Goal: Communication & Community: Answer question/provide support

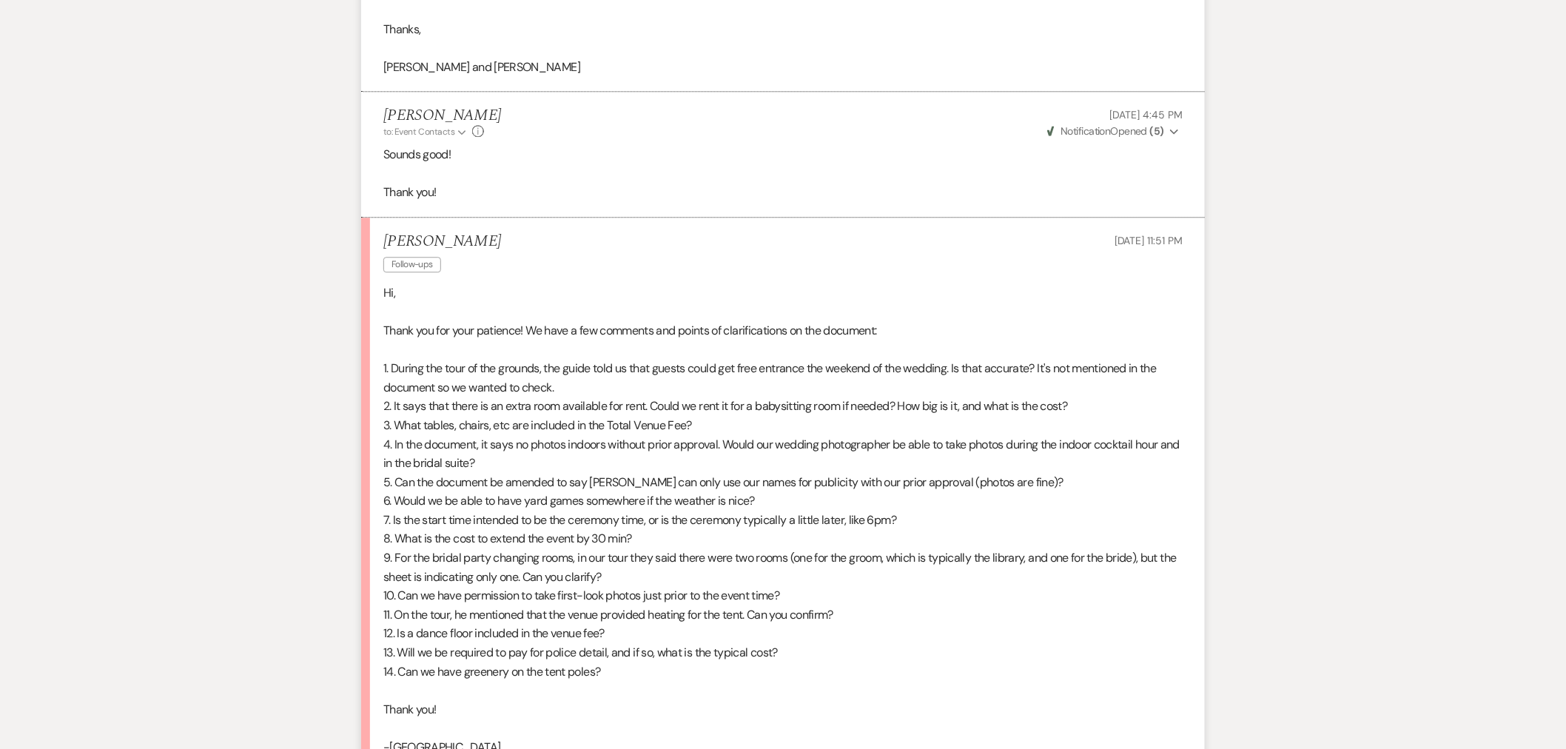
scroll to position [1727, 0]
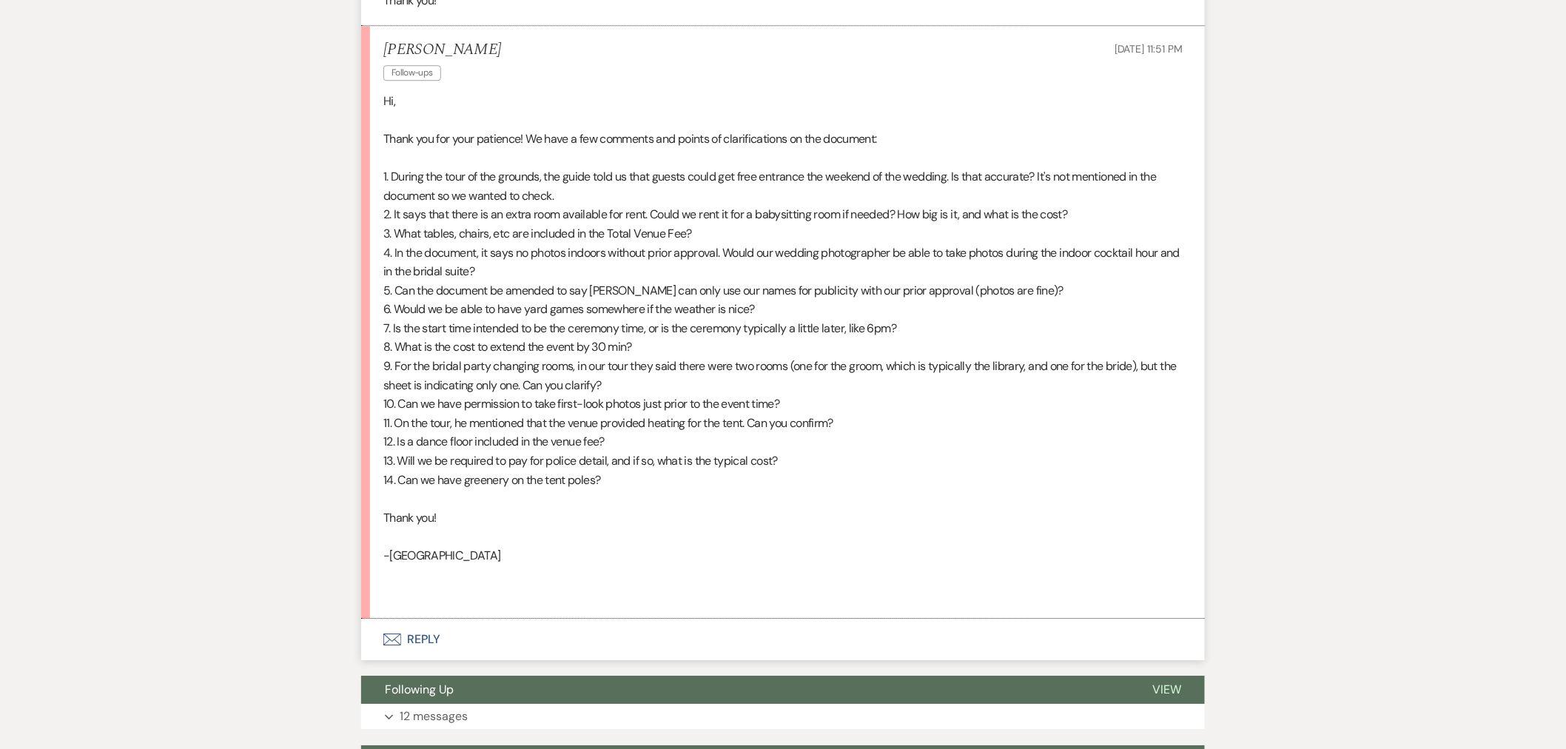
click at [477, 343] on p "8. What is the cost to extend the event by 30 min?" at bounding box center [782, 347] width 799 height 19
click at [408, 403] on p "10. Can we have permission to take first-look photos just prior to the event ti…" at bounding box center [782, 404] width 799 height 19
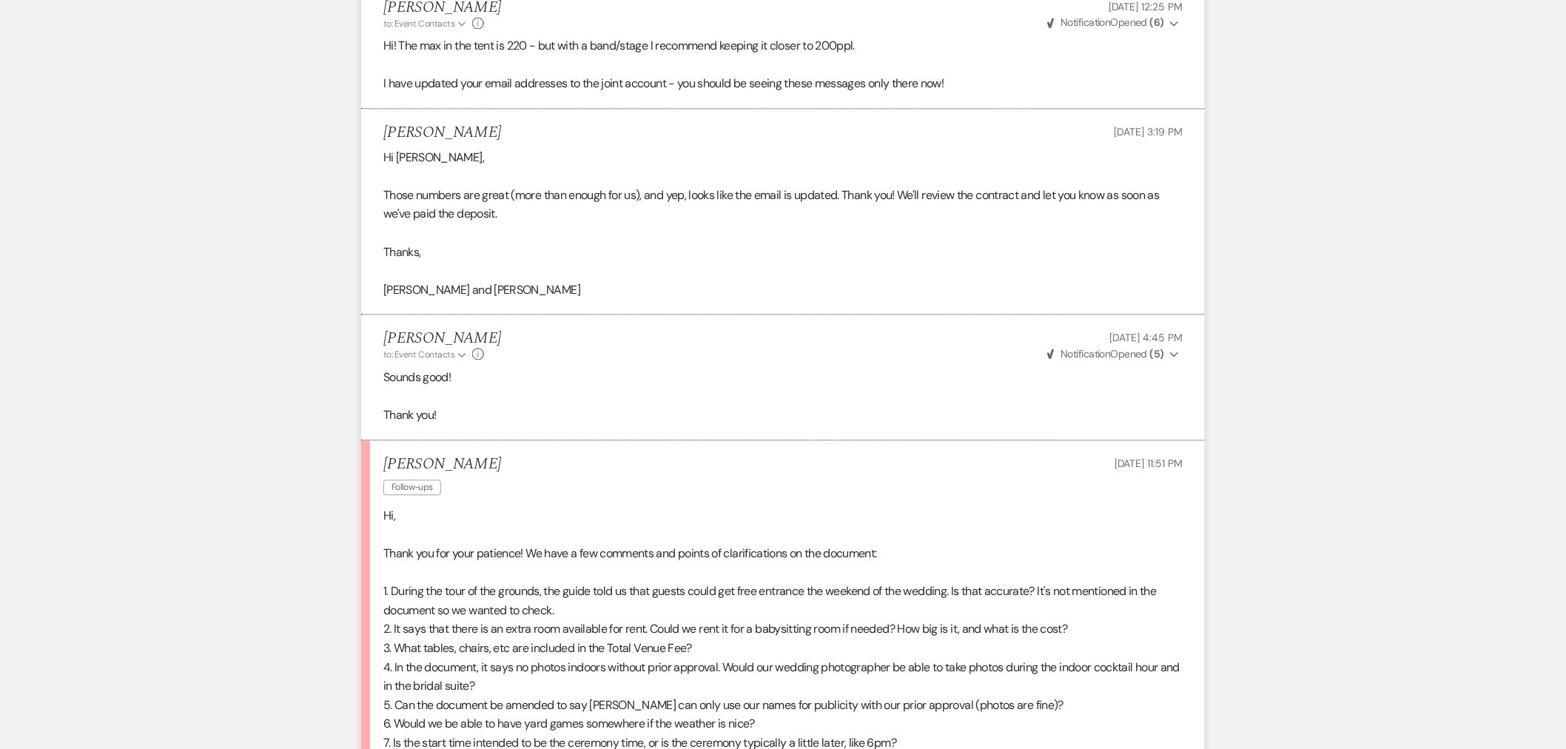
scroll to position [1343, 0]
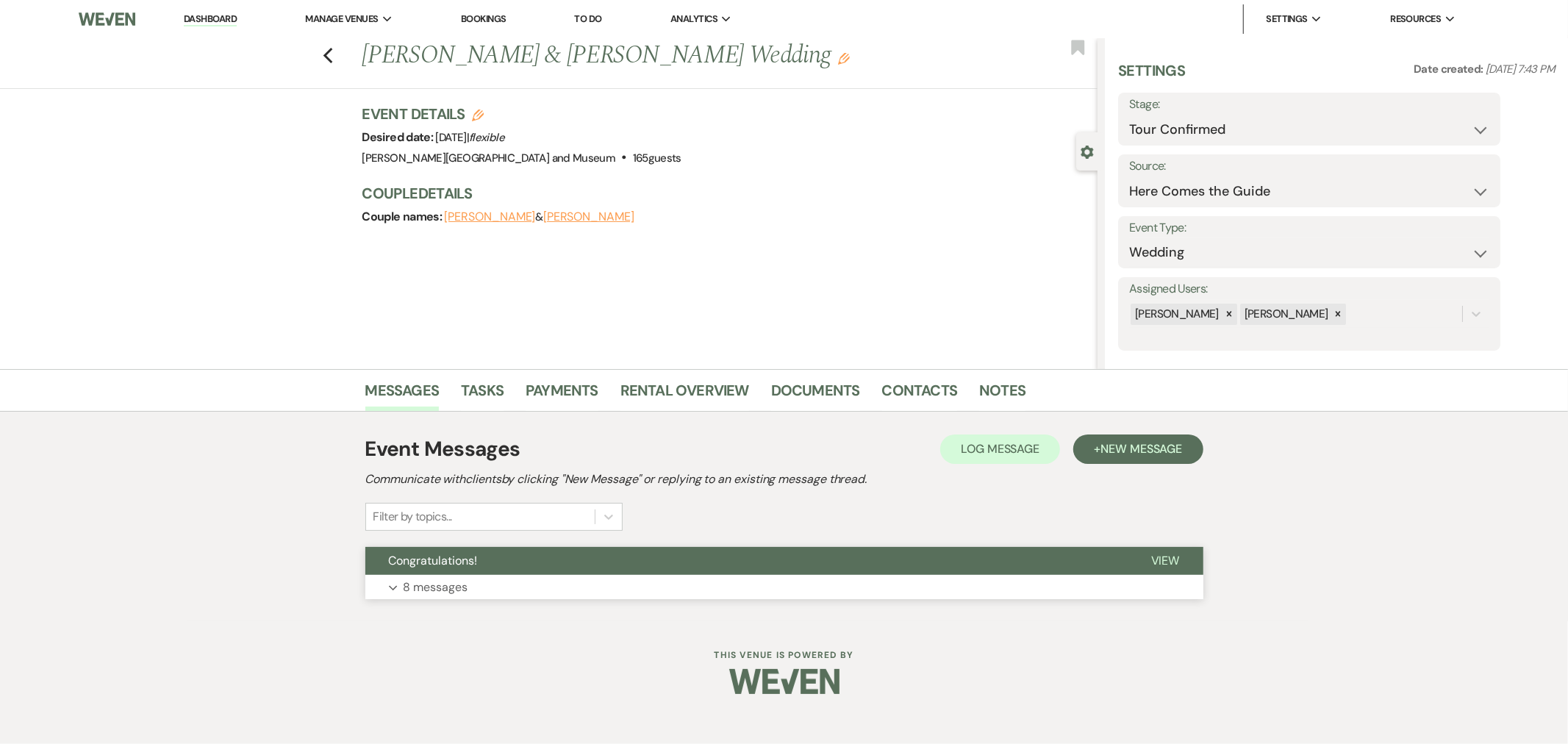
click at [546, 567] on button "Congratulations!" at bounding box center [747, 561] width 763 height 28
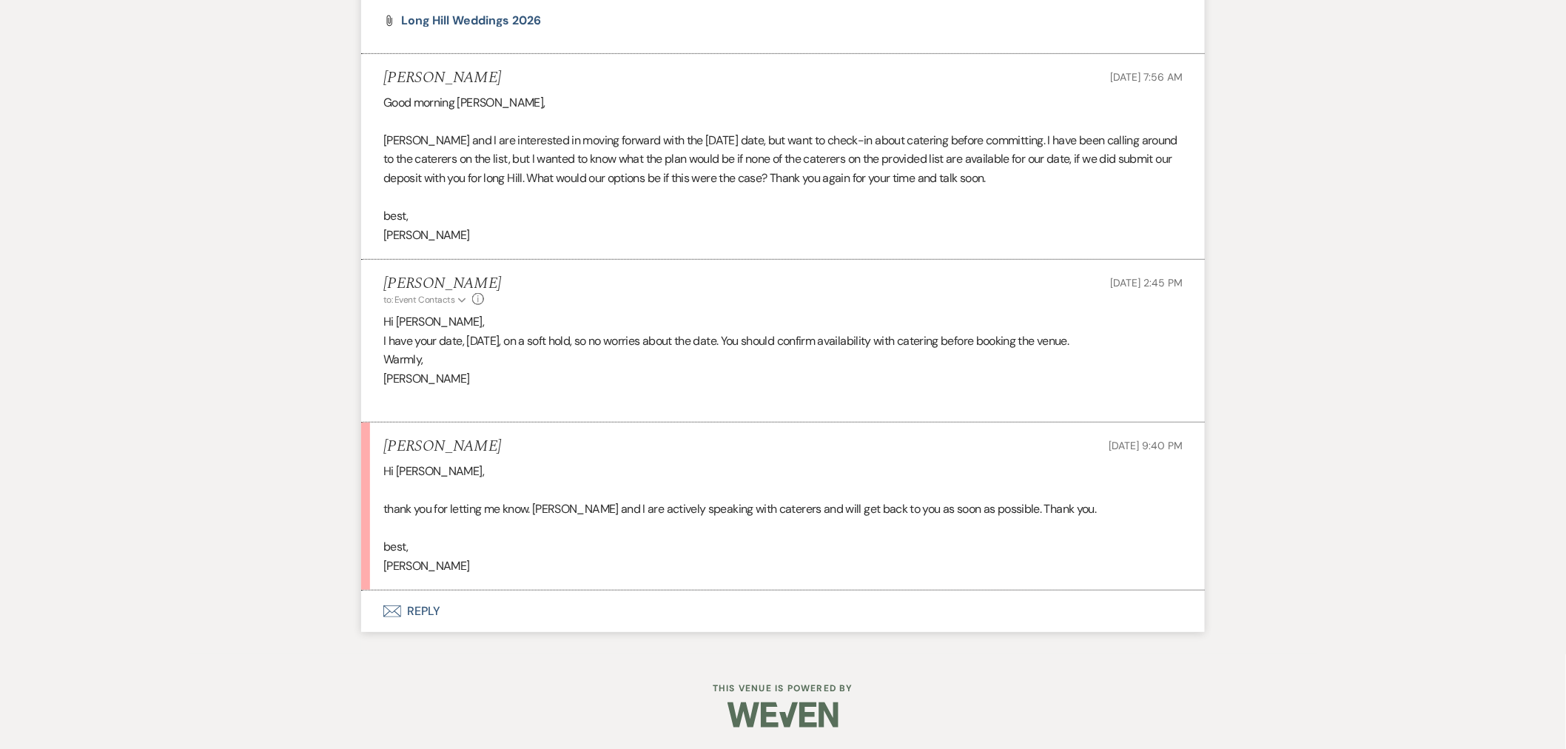
scroll to position [2567, 0]
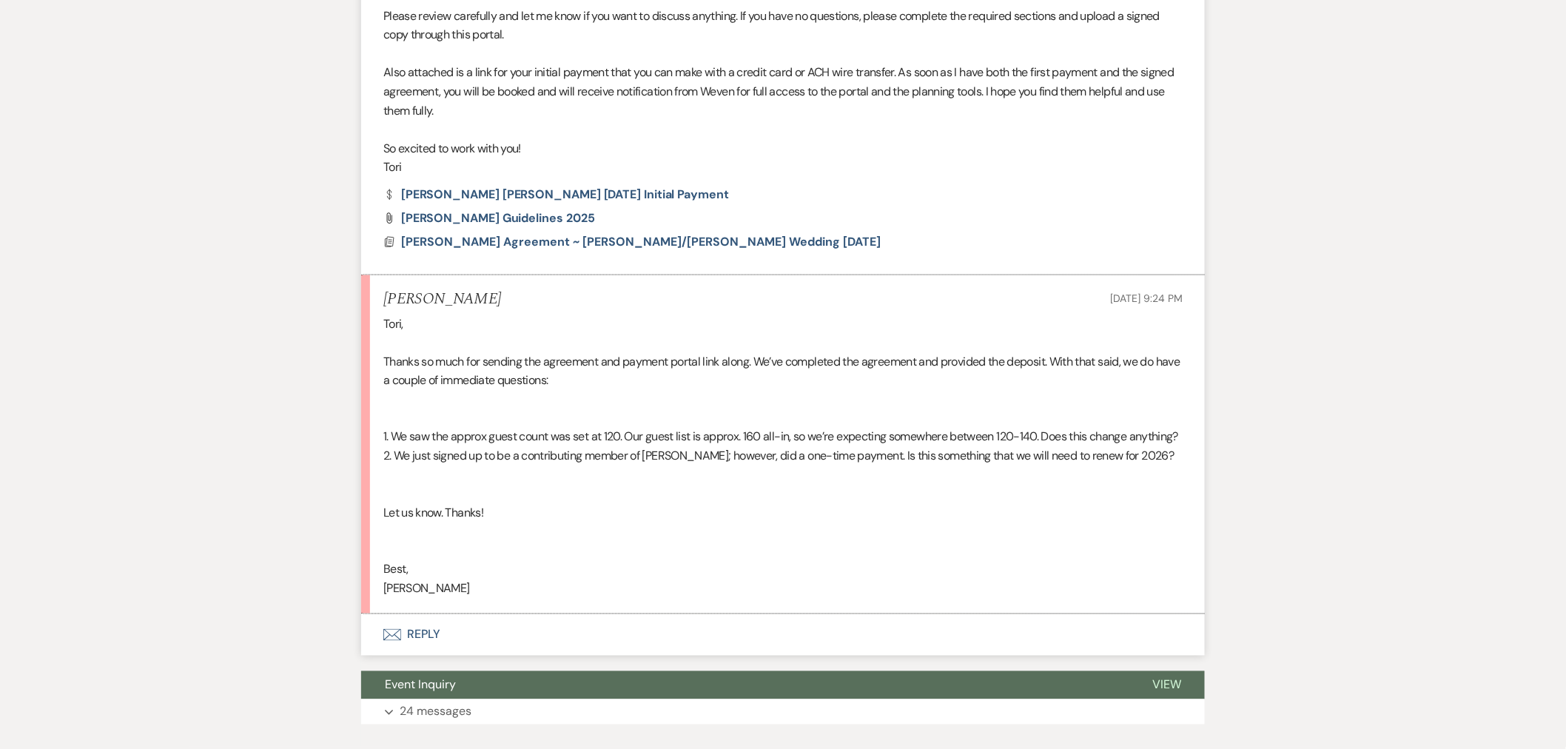
scroll to position [767, 0]
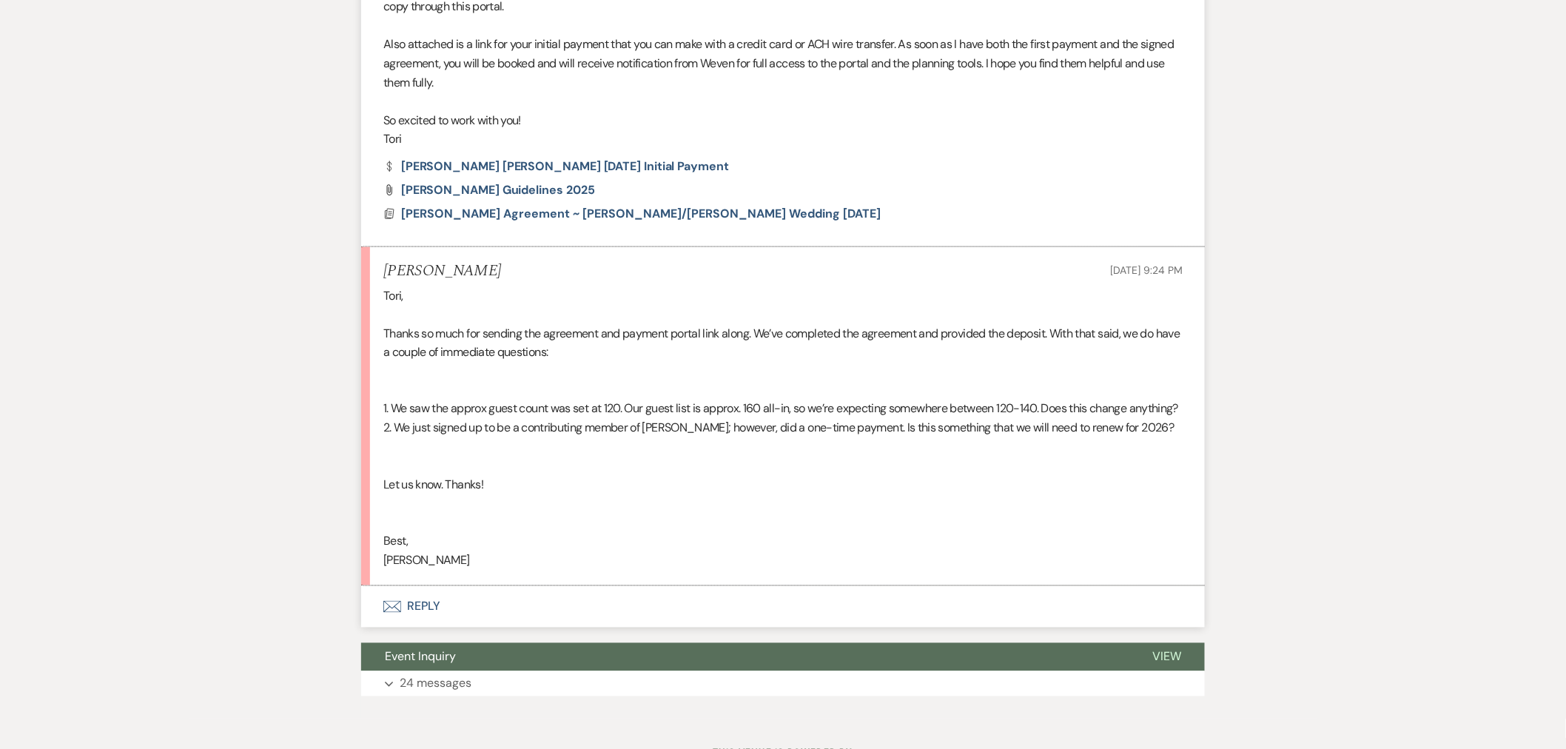
click at [1176, 494] on div "Tori, Thanks so much for sending the agreement and payment portal link along. W…" at bounding box center [782, 428] width 799 height 284
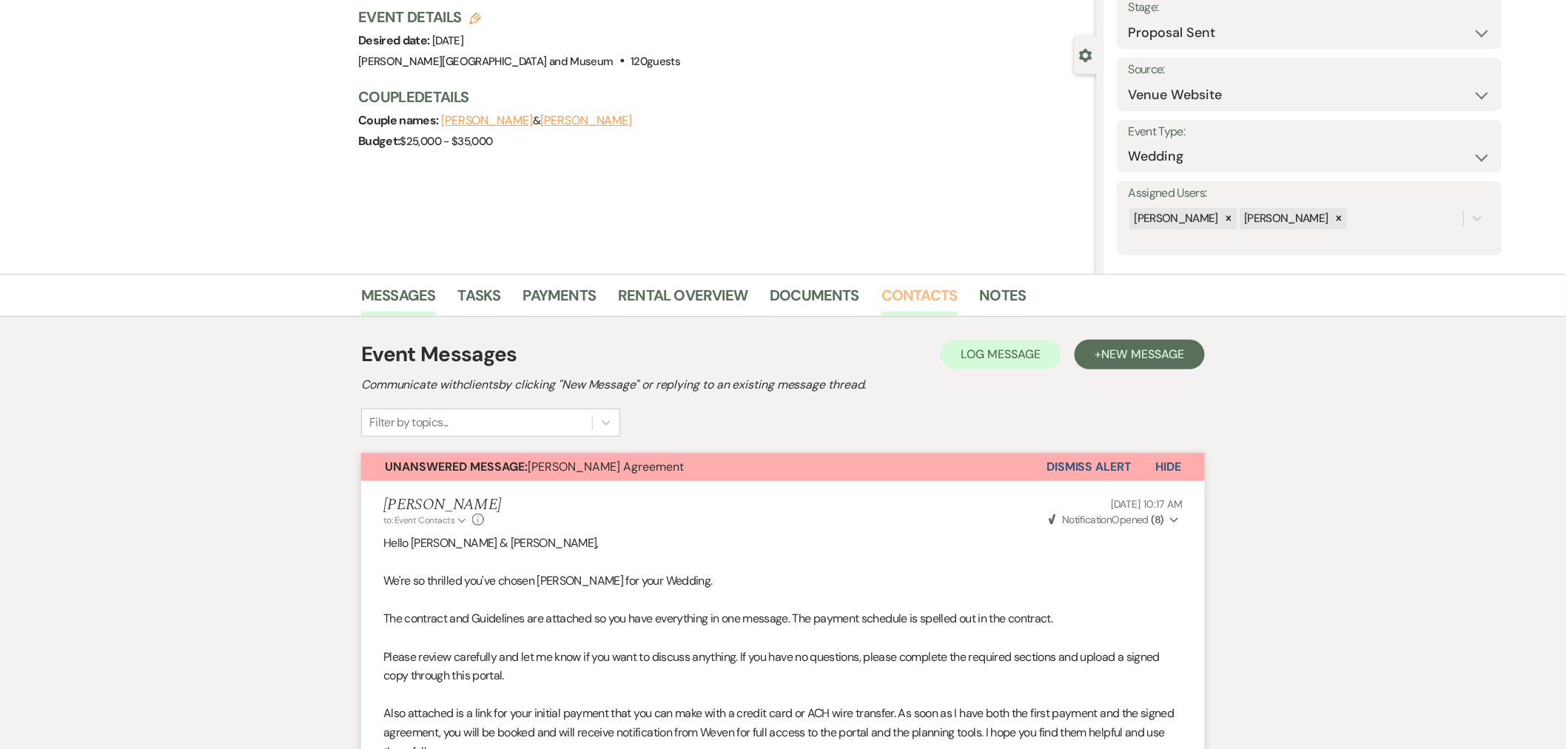
scroll to position [0, 0]
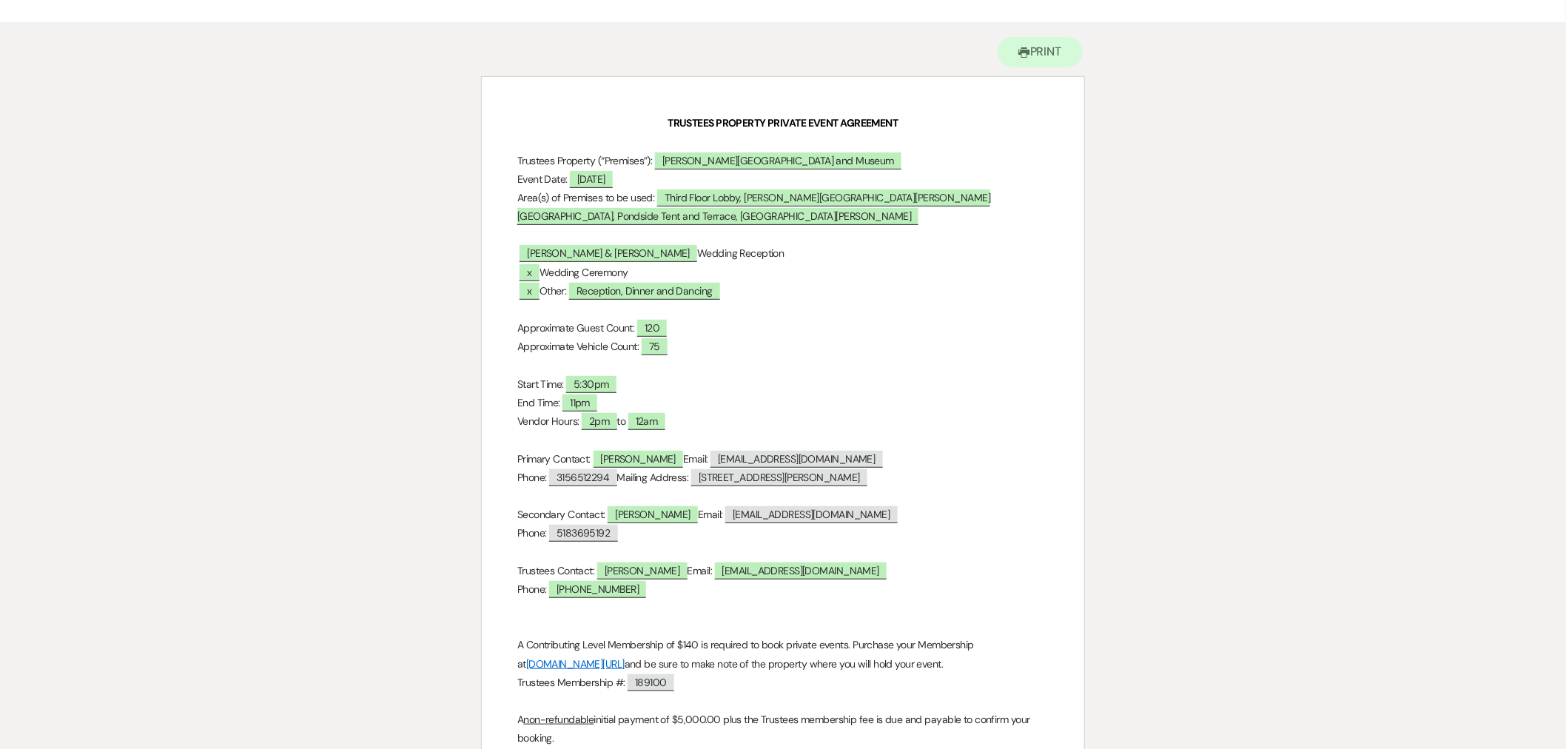
scroll to position [117, 0]
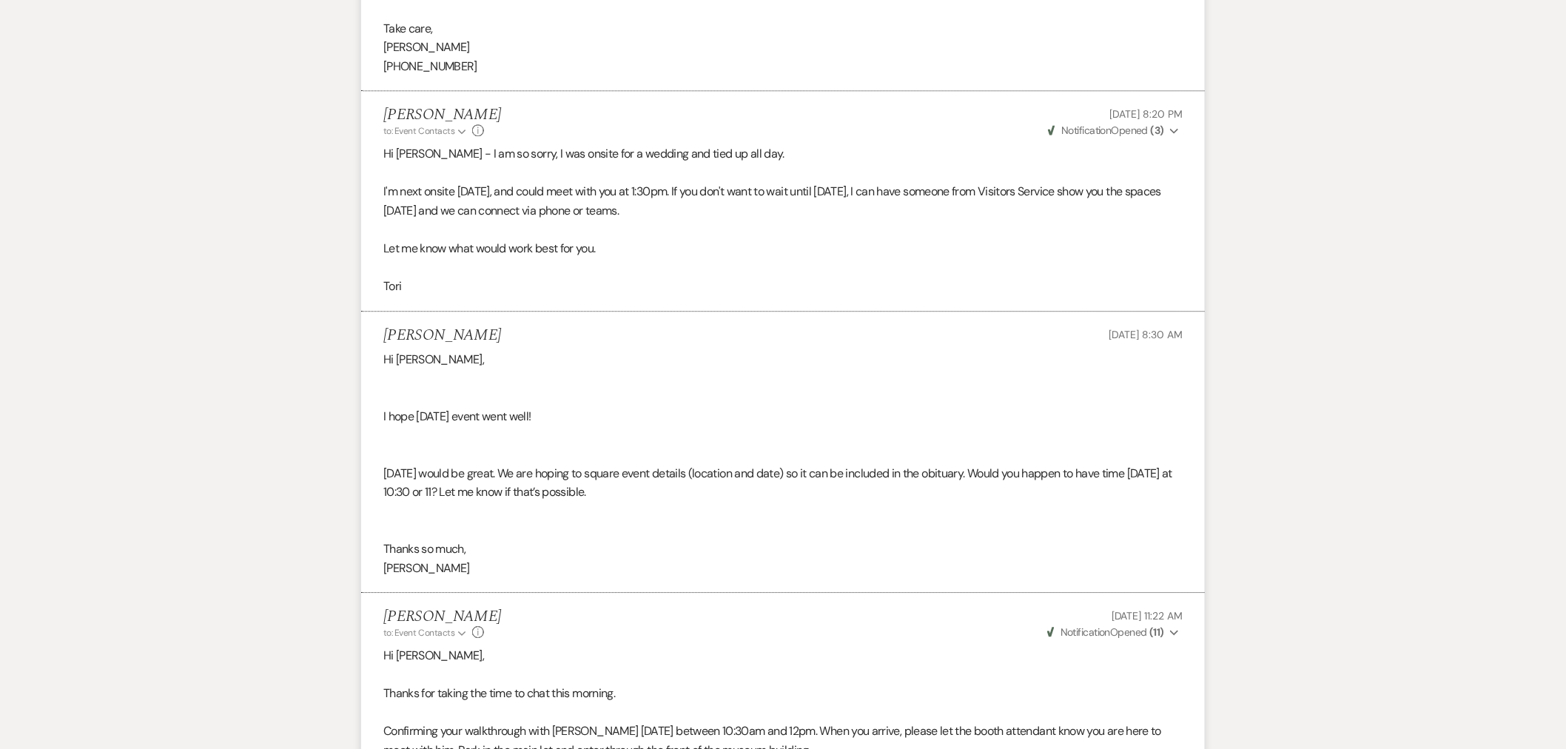
scroll to position [1807, 0]
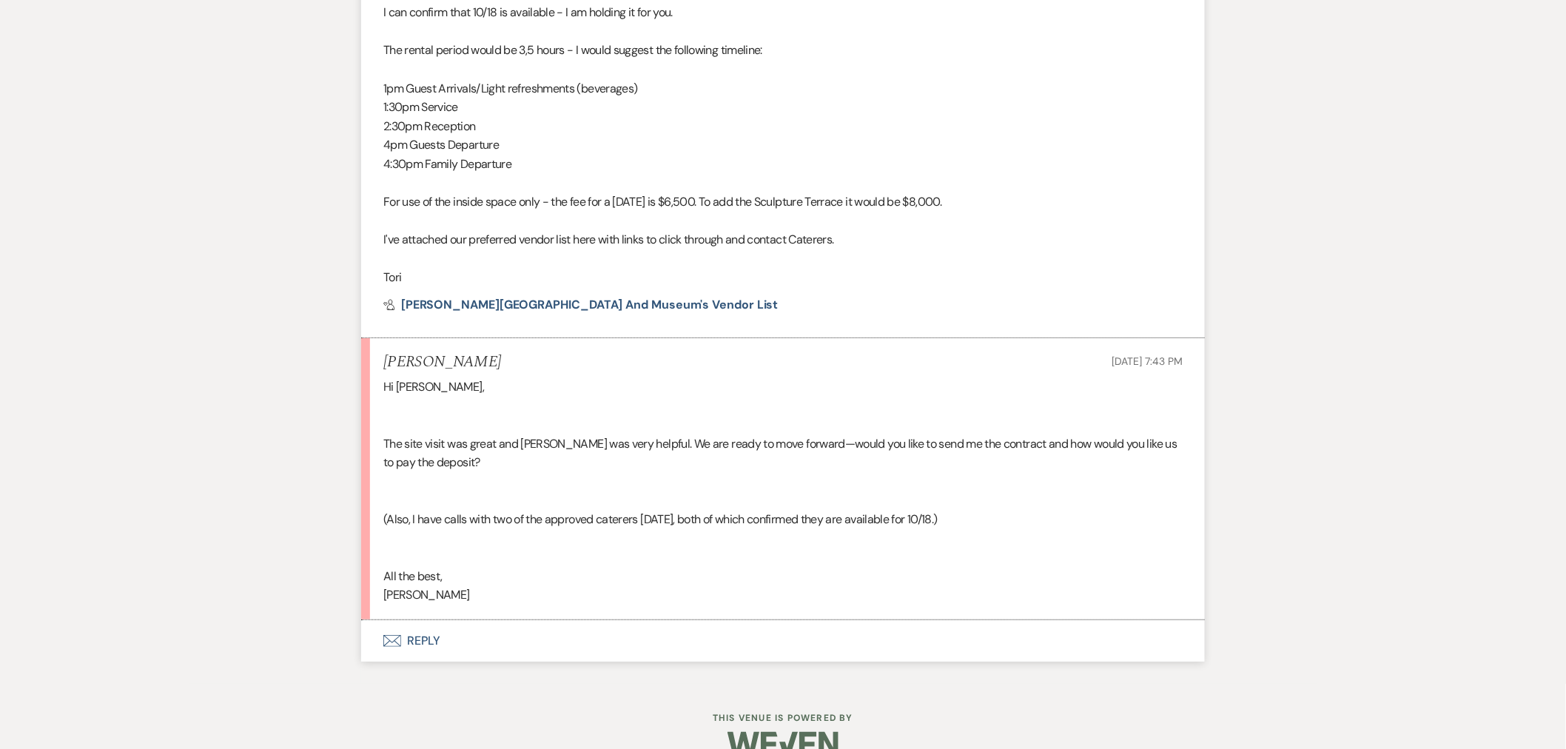
scroll to position [2382, 0]
